Goal: Find specific page/section: Find specific page/section

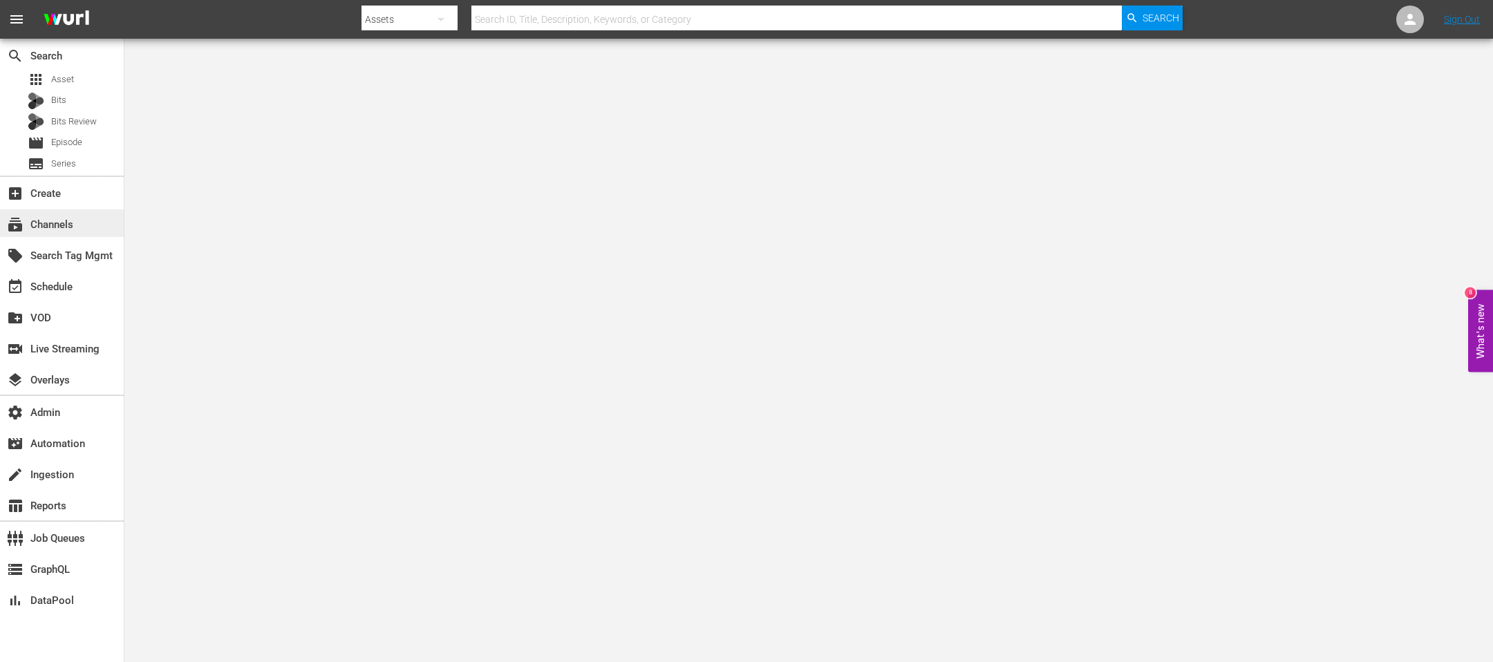
click at [26, 216] on div "subscriptions Channels" at bounding box center [38, 222] width 77 height 12
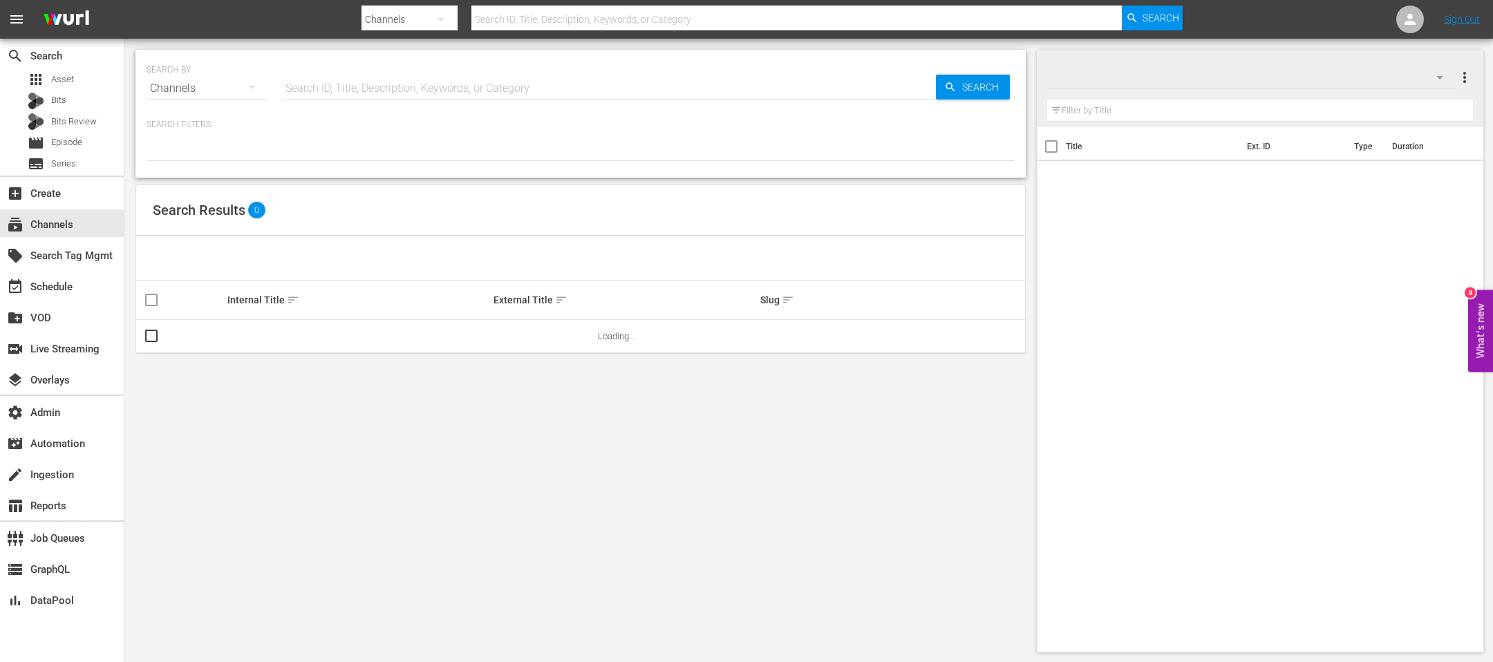
click at [381, 81] on input "text" at bounding box center [609, 88] width 654 height 33
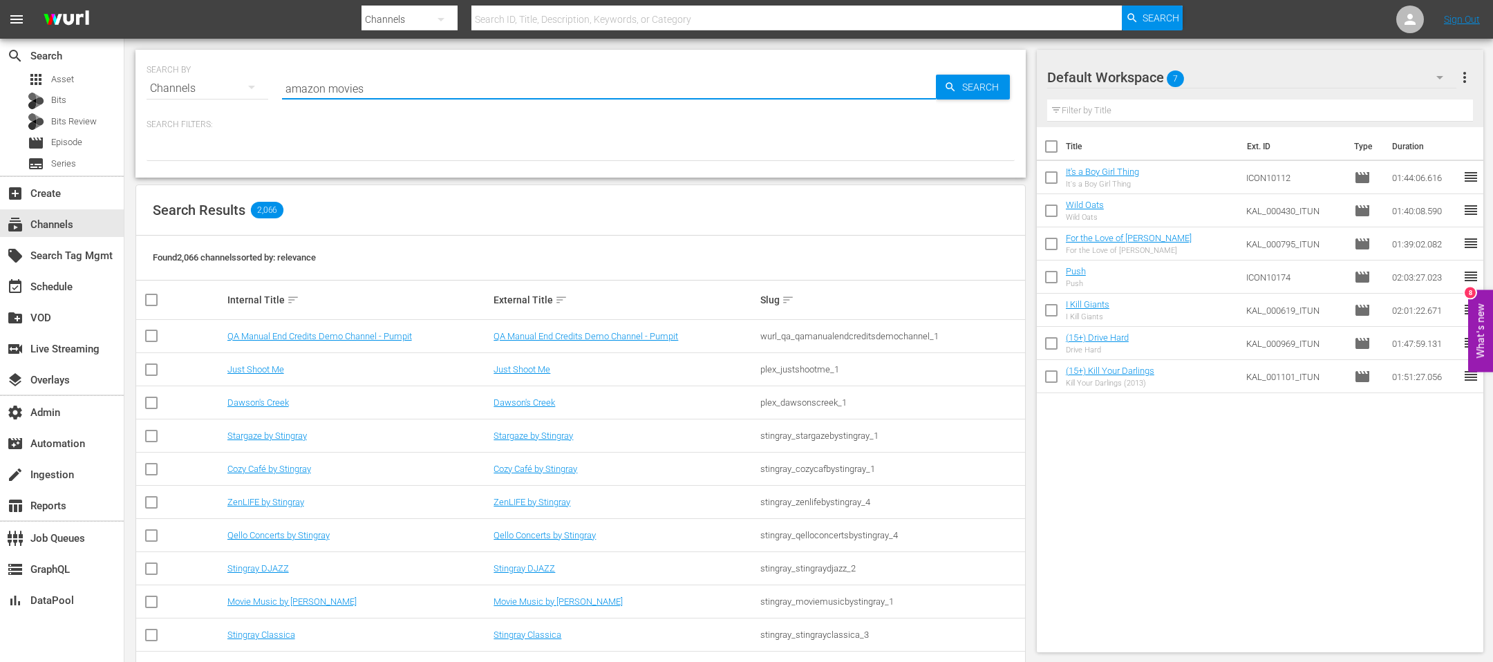
type input "amazon movies"
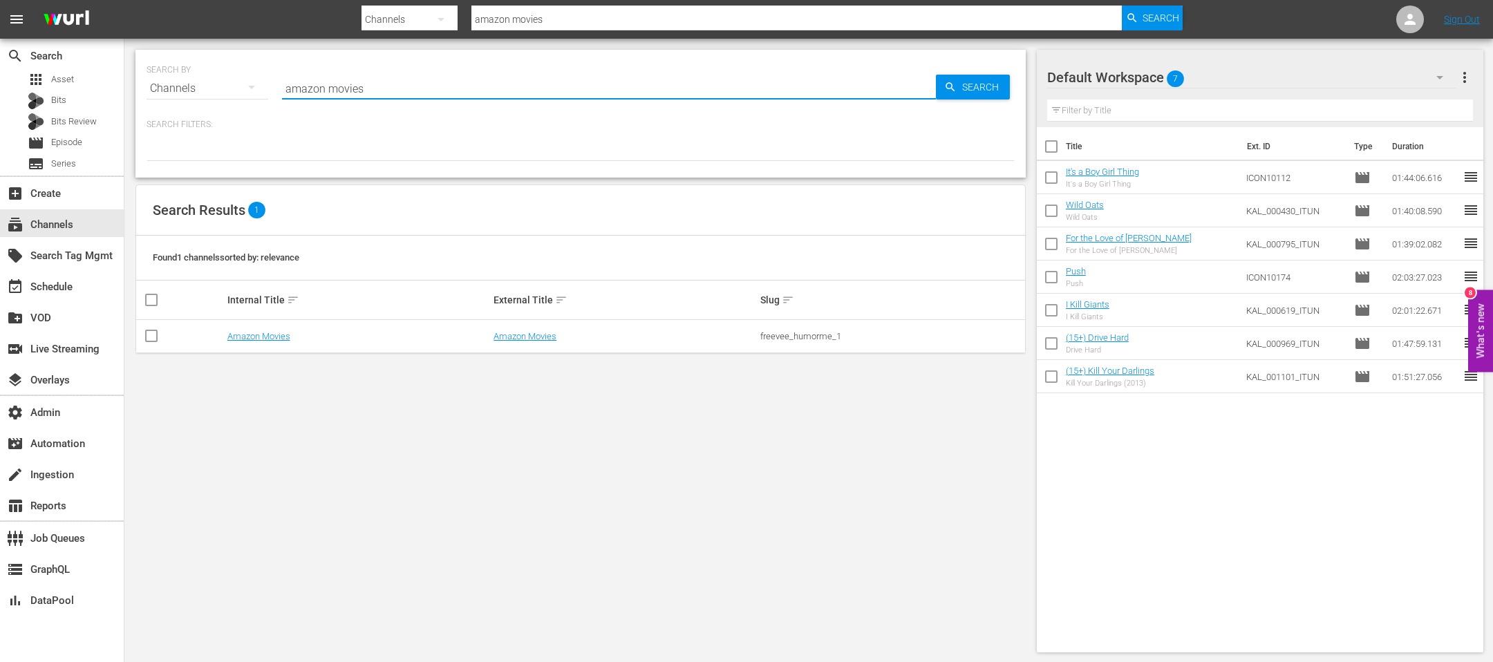
click at [227, 342] on td "Amazon Movies" at bounding box center [358, 336] width 267 height 33
click at [231, 339] on link "Amazon Movies" at bounding box center [258, 336] width 63 height 10
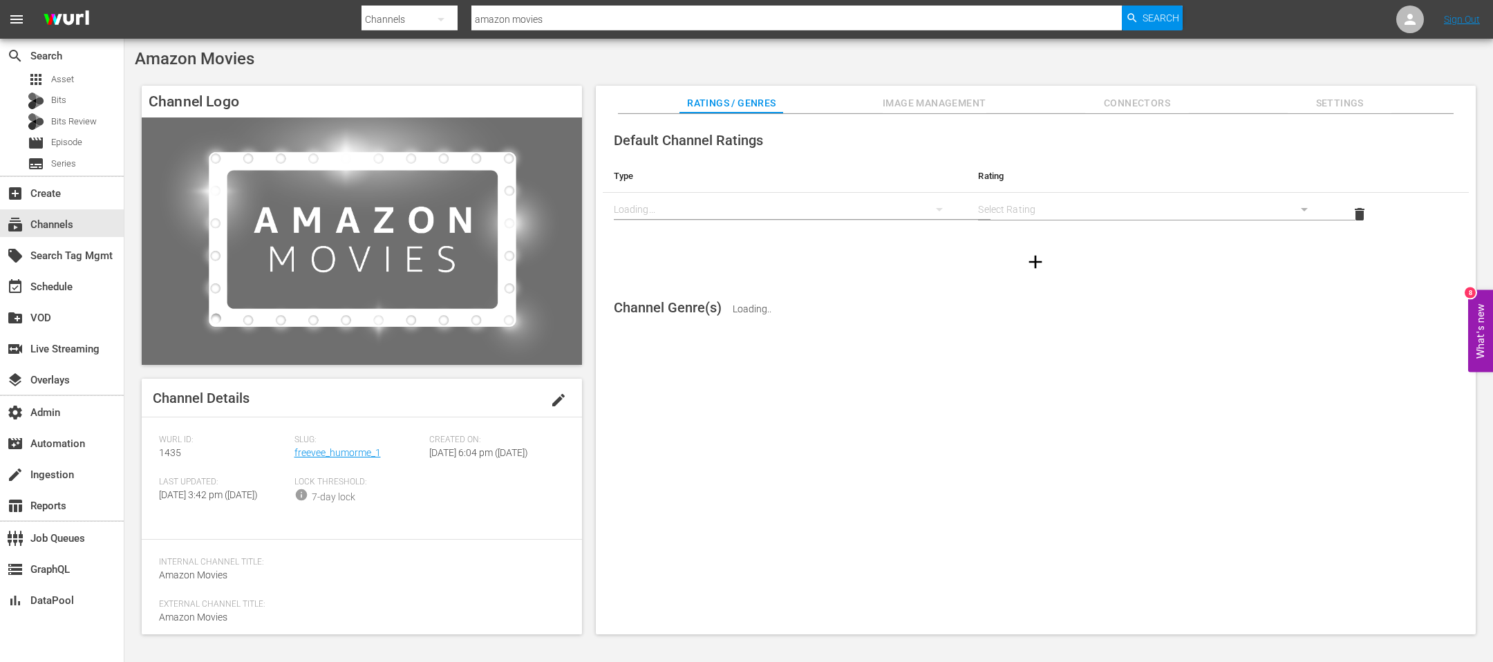
click at [314, 460] on div "Slug: freevee_humorme_1" at bounding box center [361, 456] width 135 height 42
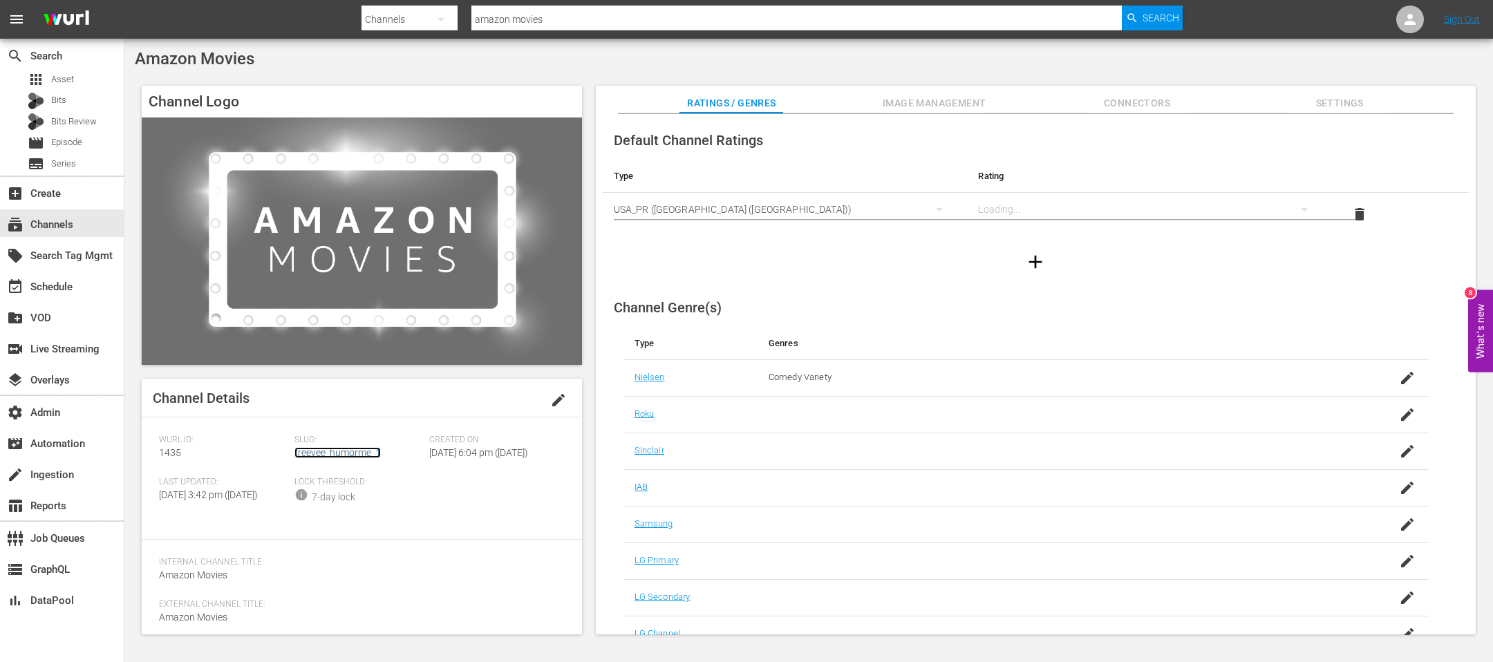
click at [314, 454] on link "freevee_humorme_1" at bounding box center [337, 452] width 86 height 11
